Goal: Submit feedback/report problem

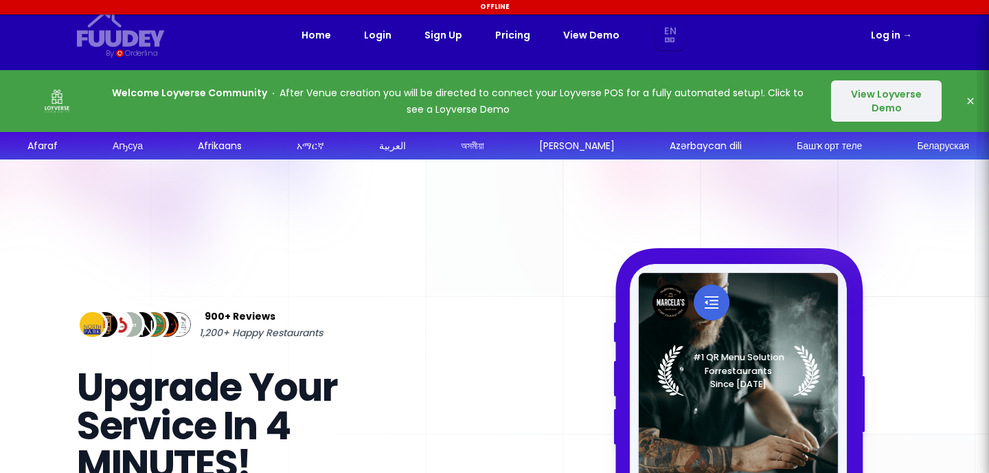
select select "en"
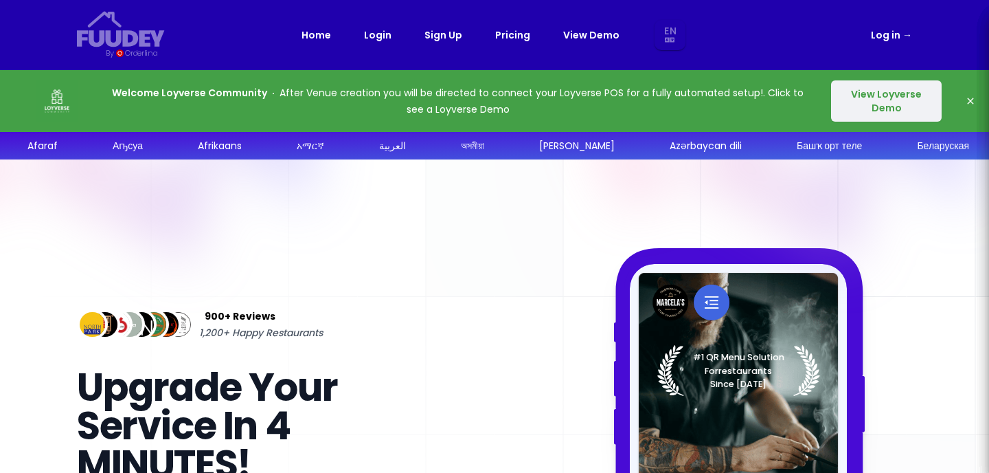
select select "en"
click at [911, 109] on button "View Loyverse Demo" at bounding box center [886, 100] width 111 height 41
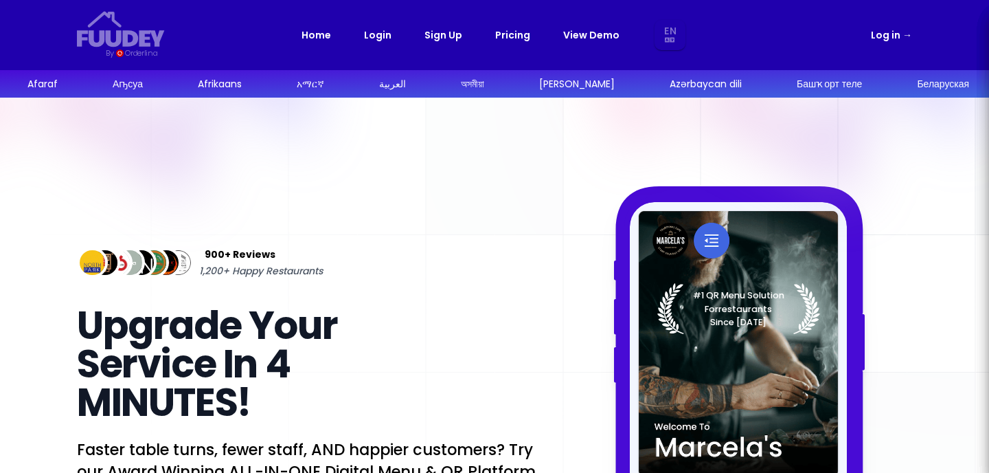
select select "en"
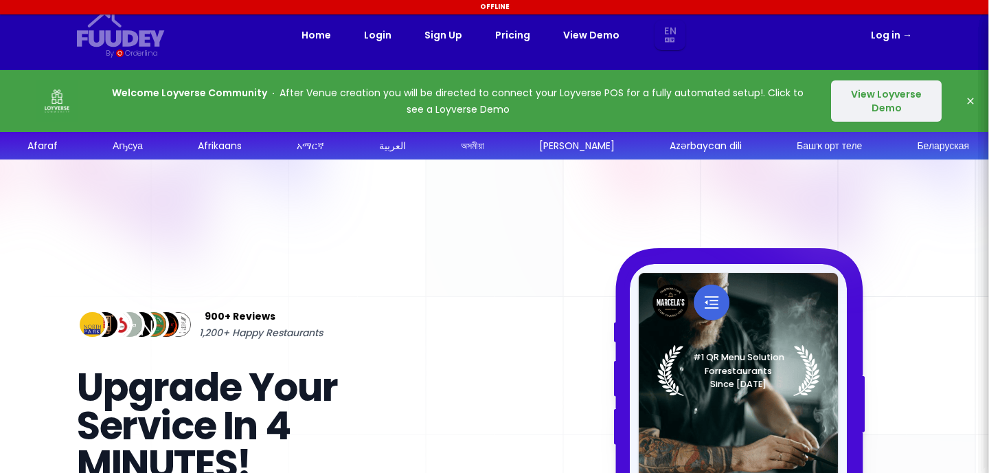
select select "en"
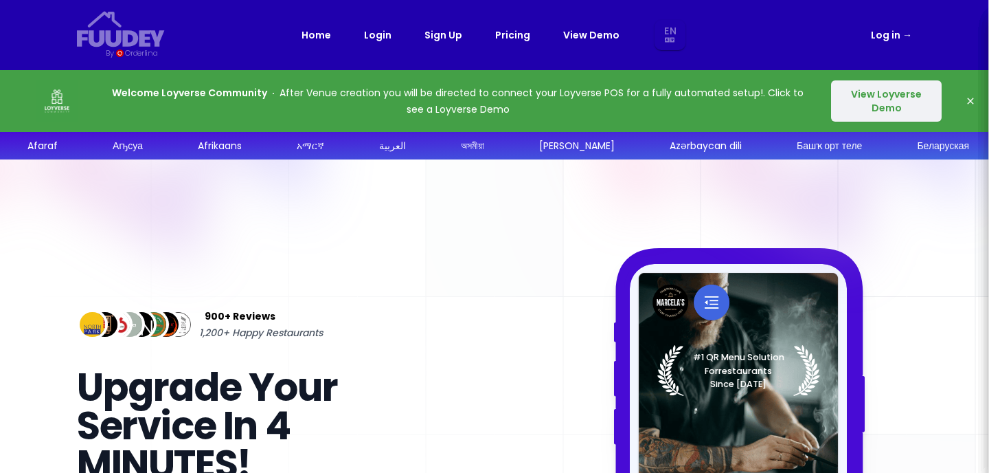
select select "en"
click at [971, 100] on icon "button" at bounding box center [970, 100] width 11 height 11
select select "en"
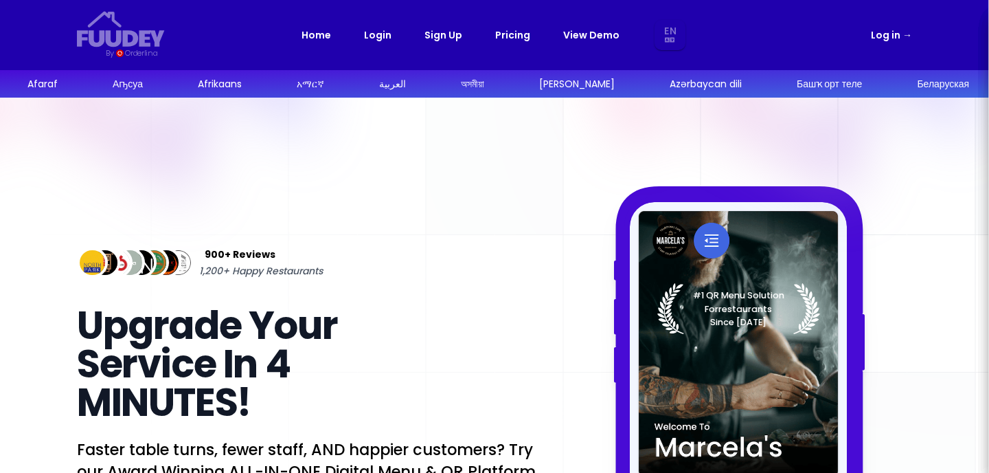
click at [891, 38] on link "Log in →" at bounding box center [891, 35] width 41 height 16
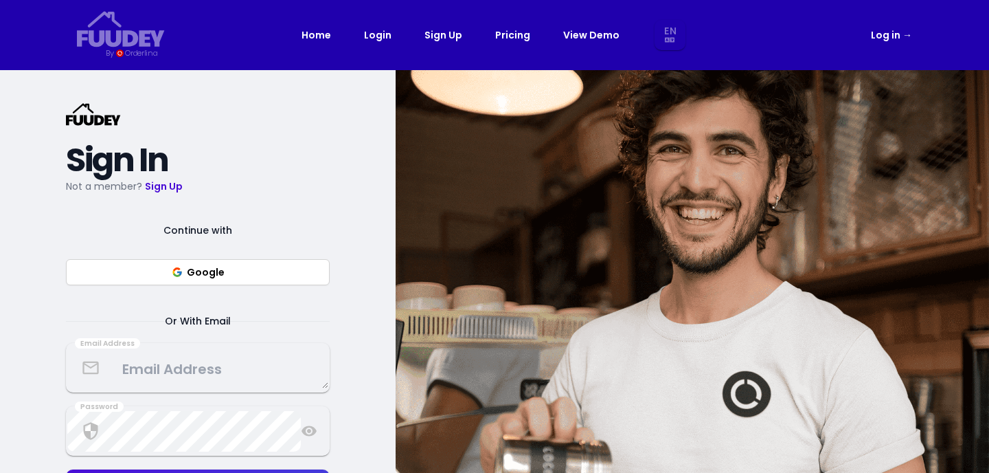
select select "en"
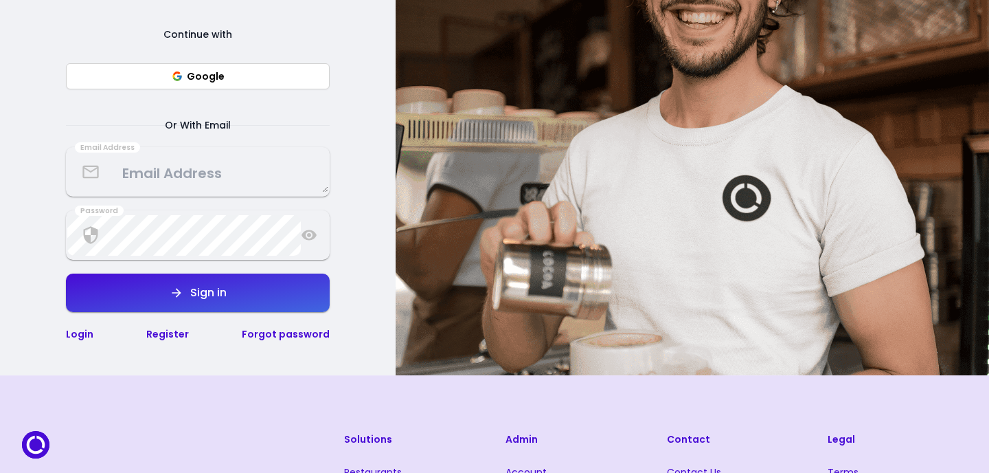
scroll to position [77, 0]
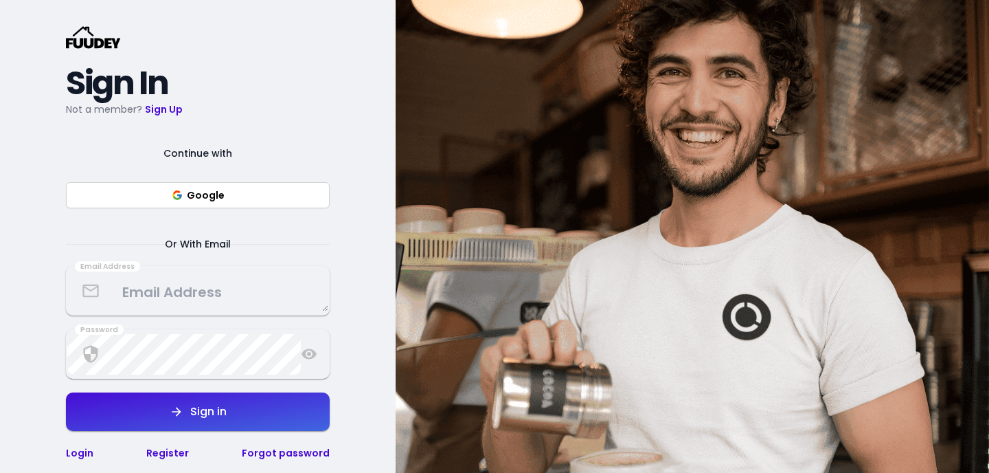
click at [260, 196] on button "Google" at bounding box center [198, 195] width 264 height 26
select select "en"
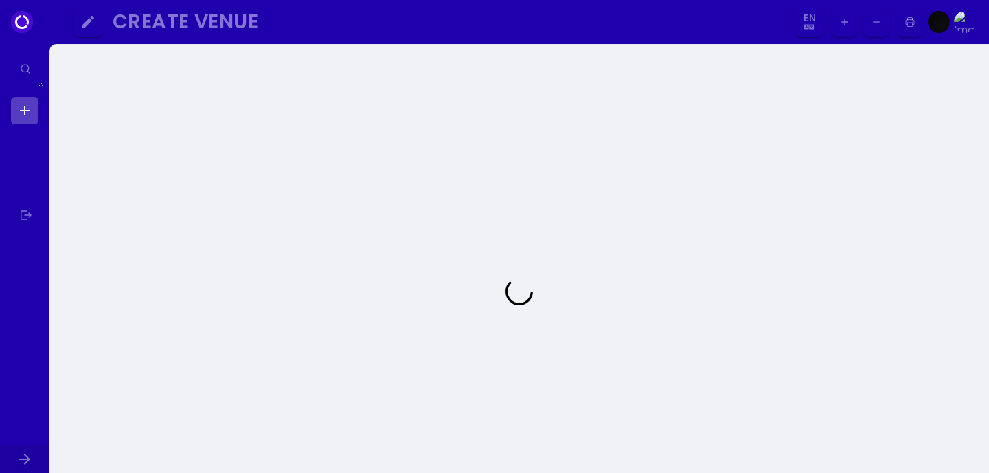
select select "en"
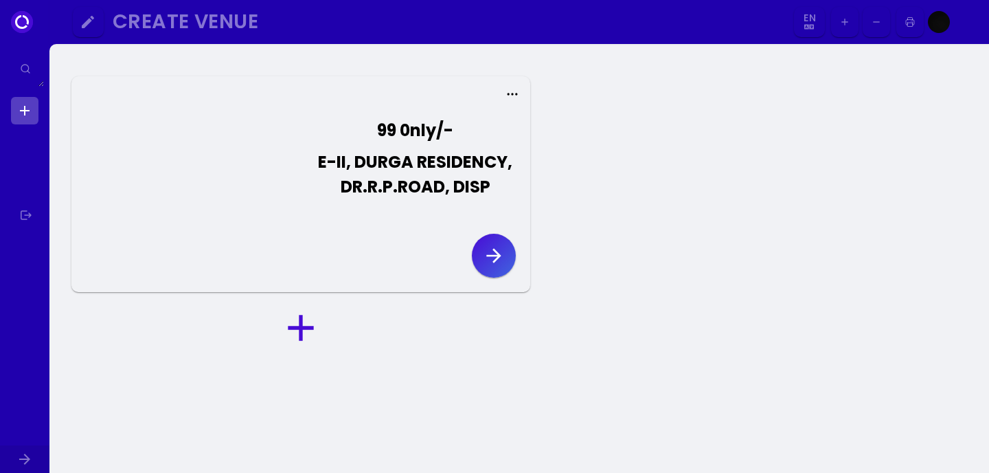
click at [514, 93] on icon at bounding box center [513, 94] width 14 height 14
select select "en"
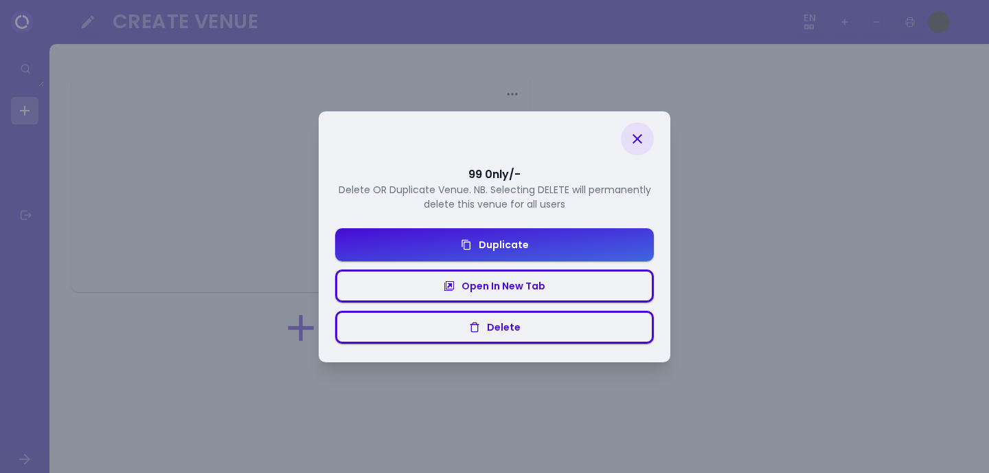
click at [516, 291] on div "Delete" at bounding box center [500, 286] width 91 height 10
select select "en"
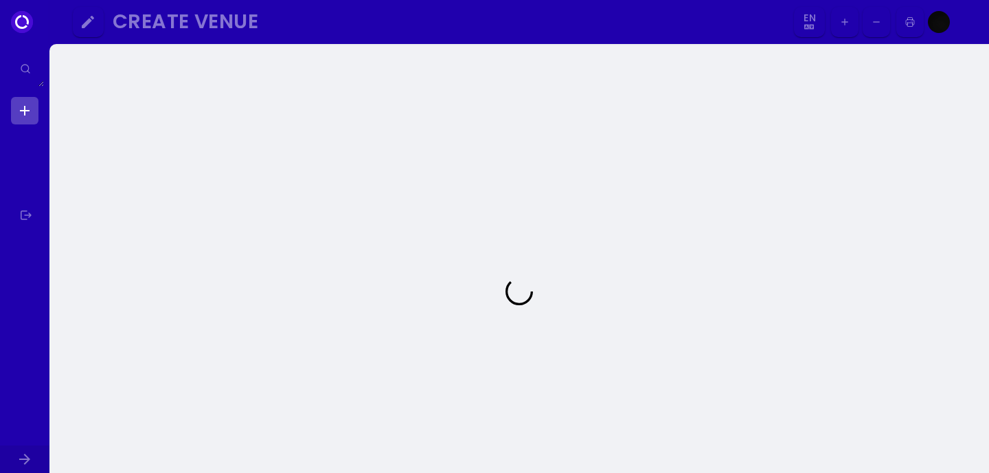
select select "en"
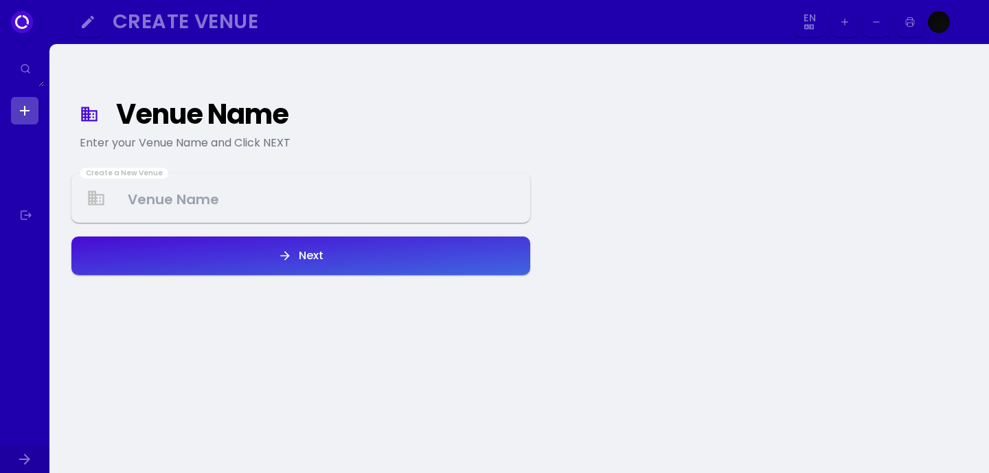
click at [25, 110] on link at bounding box center [24, 110] width 27 height 27
select select "en"
click at [25, 110] on link at bounding box center [24, 110] width 27 height 27
select select "en"
click at [220, 183] on Venue at bounding box center [301, 198] width 456 height 41
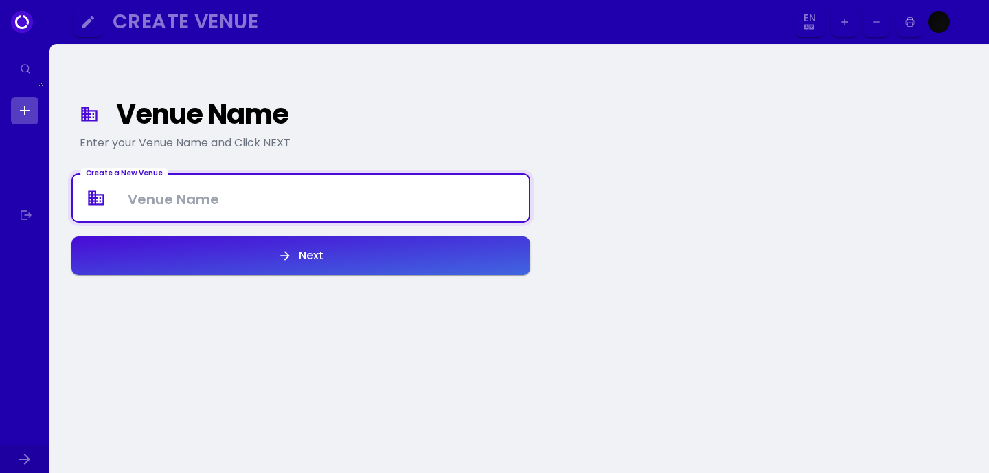
type Venue "99 0nly/-"
click at [238, 258] on button "Next" at bounding box center [300, 255] width 459 height 38
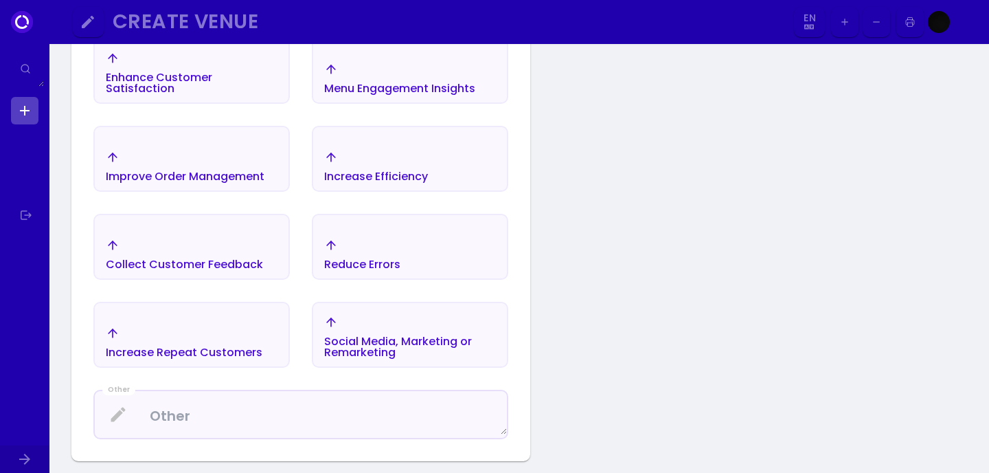
scroll to position [444, 0]
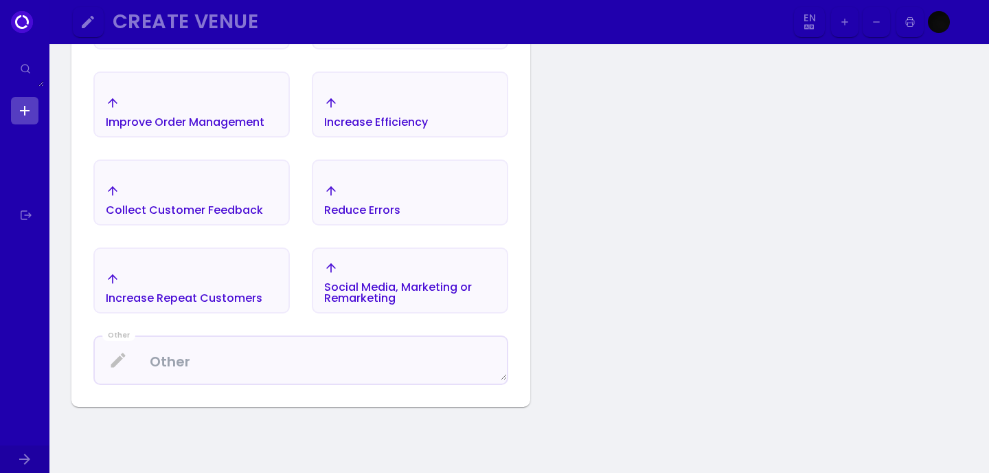
click at [249, 364] on textarea at bounding box center [301, 360] width 412 height 41
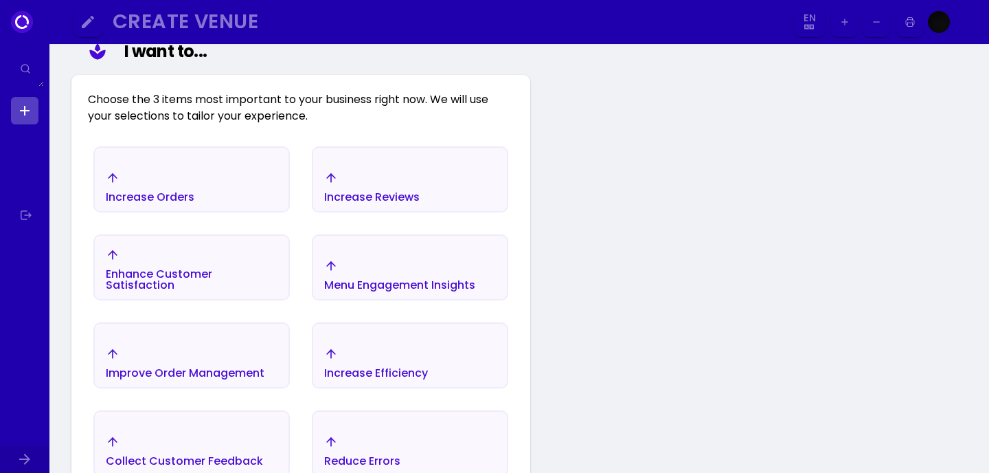
scroll to position [192, 0]
click at [208, 186] on div "Increase Orders" at bounding box center [192, 188] width 194 height 48
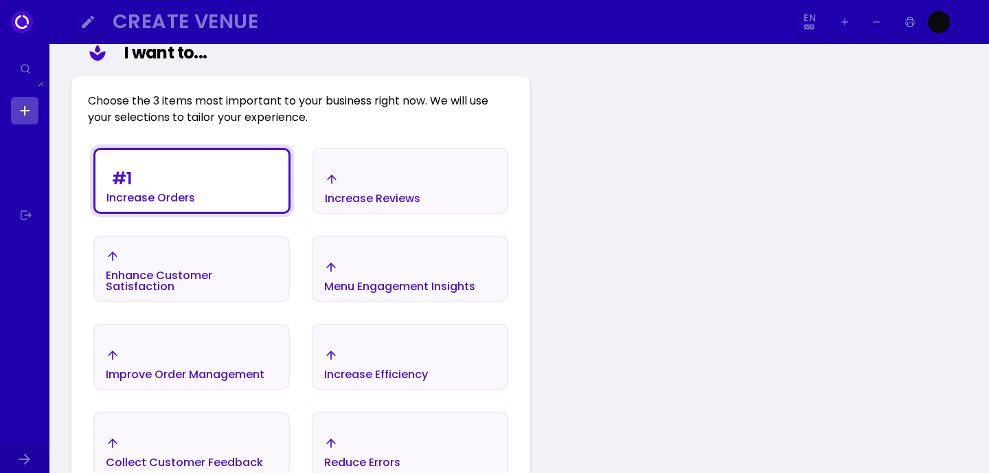
click at [195, 175] on div "Increase Reviews" at bounding box center [150, 184] width 89 height 38
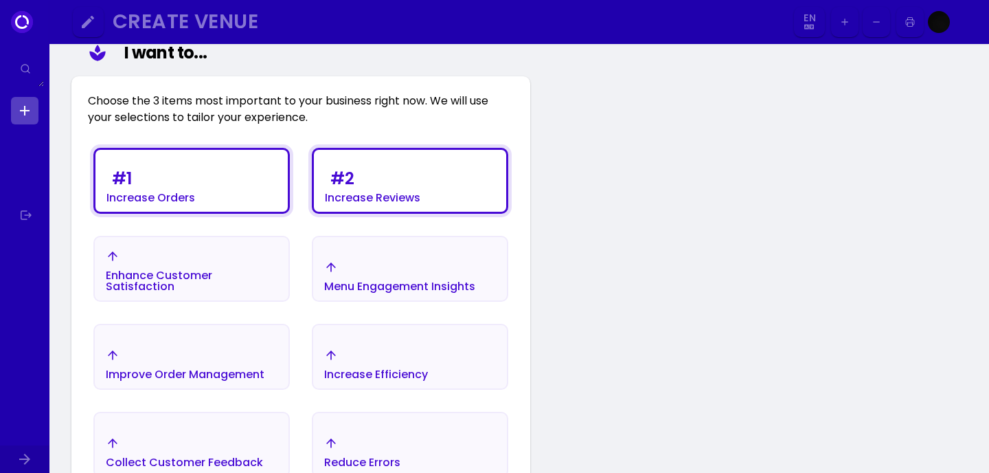
click at [132, 175] on div "# 2" at bounding box center [122, 178] width 20 height 16
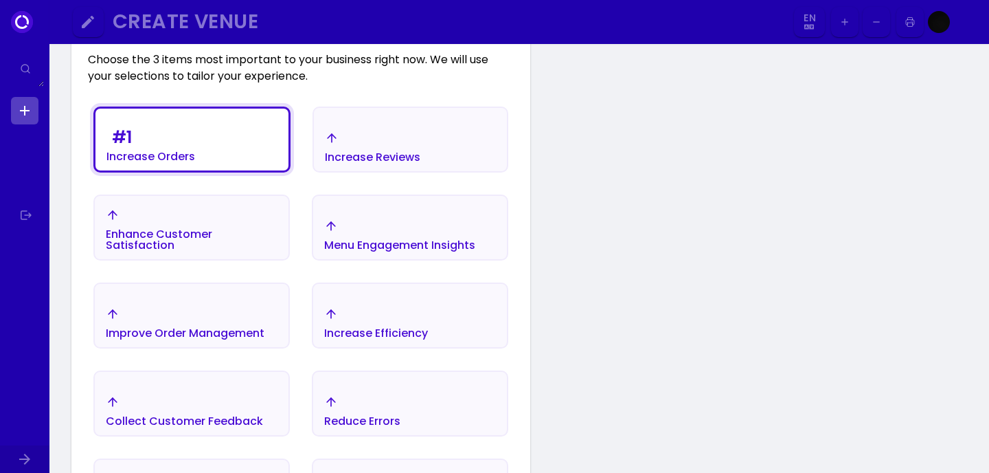
scroll to position [248, 0]
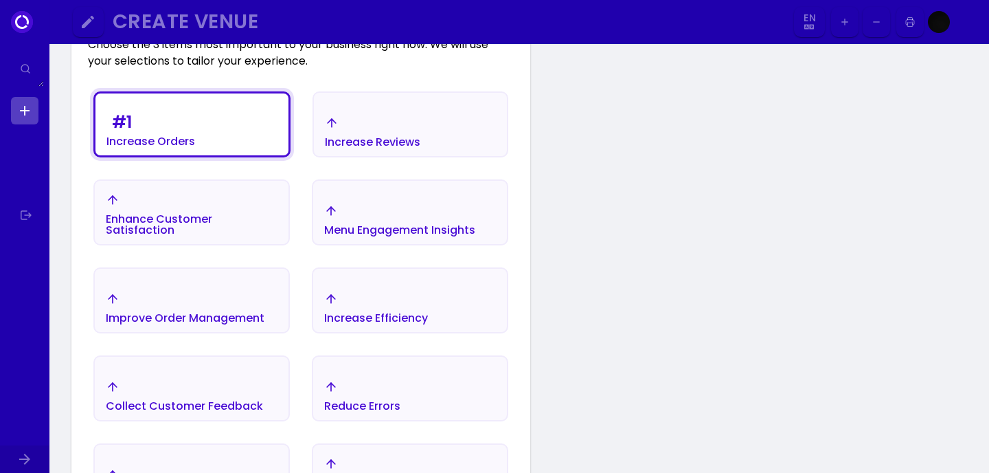
click at [195, 147] on div "Improve Order Management" at bounding box center [150, 141] width 89 height 11
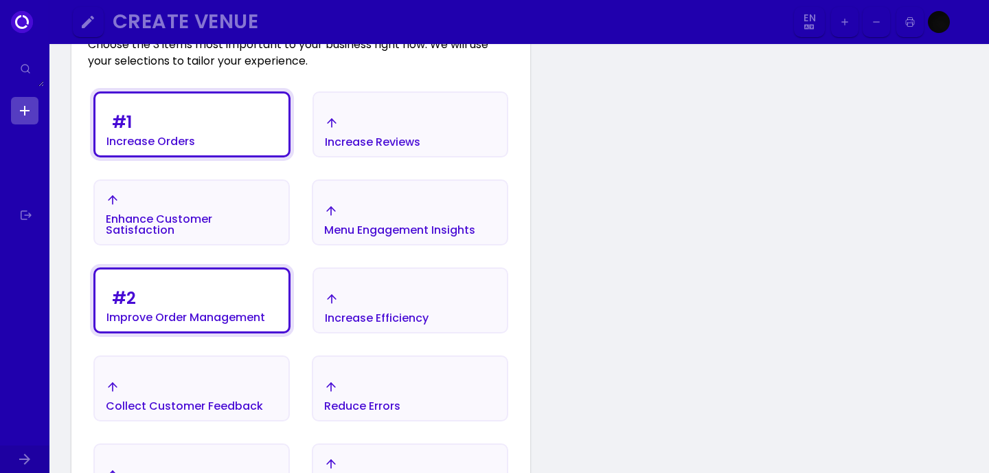
click at [195, 147] on div "Increase Efficiency" at bounding box center [150, 128] width 89 height 38
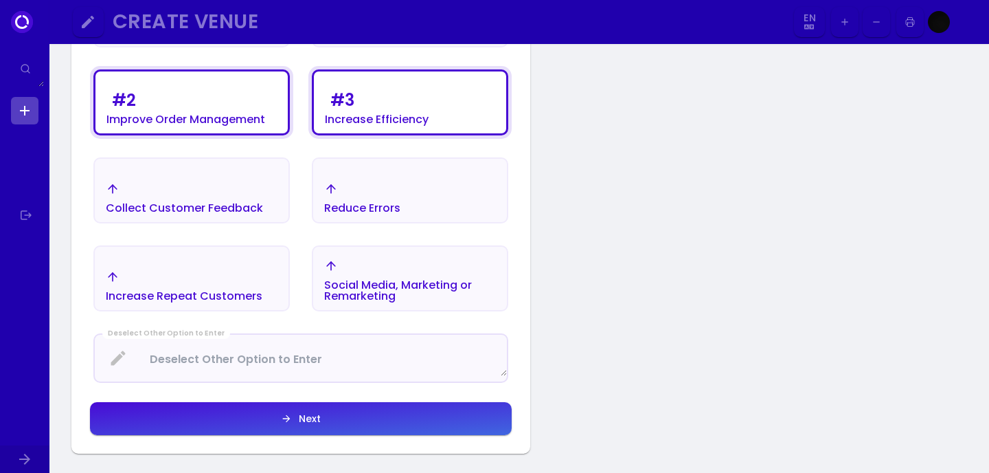
scroll to position [464, 0]
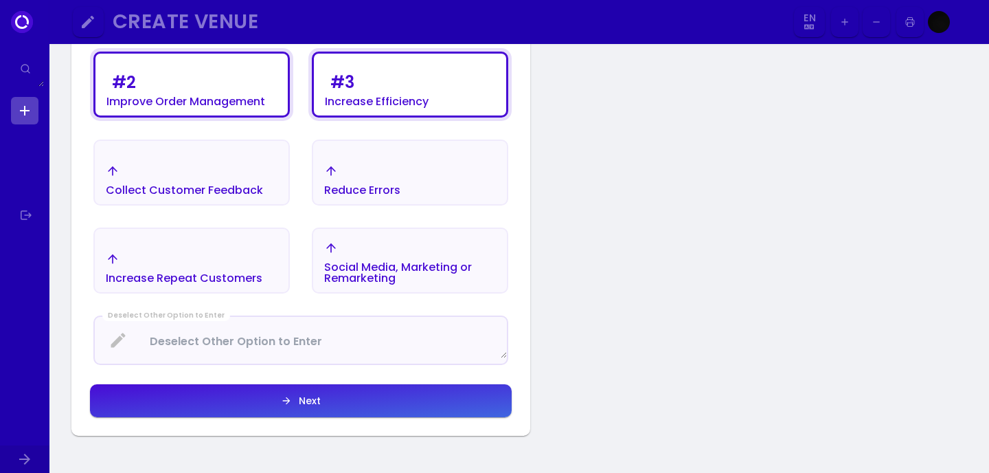
select select "en"
